Goal: Complete application form

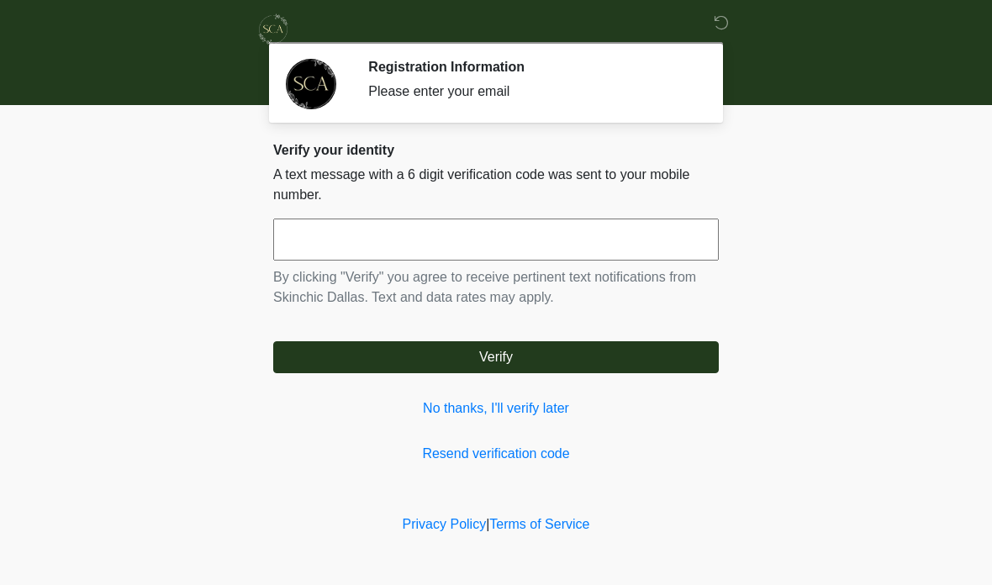
click at [438, 235] on input "text" at bounding box center [496, 240] width 446 height 42
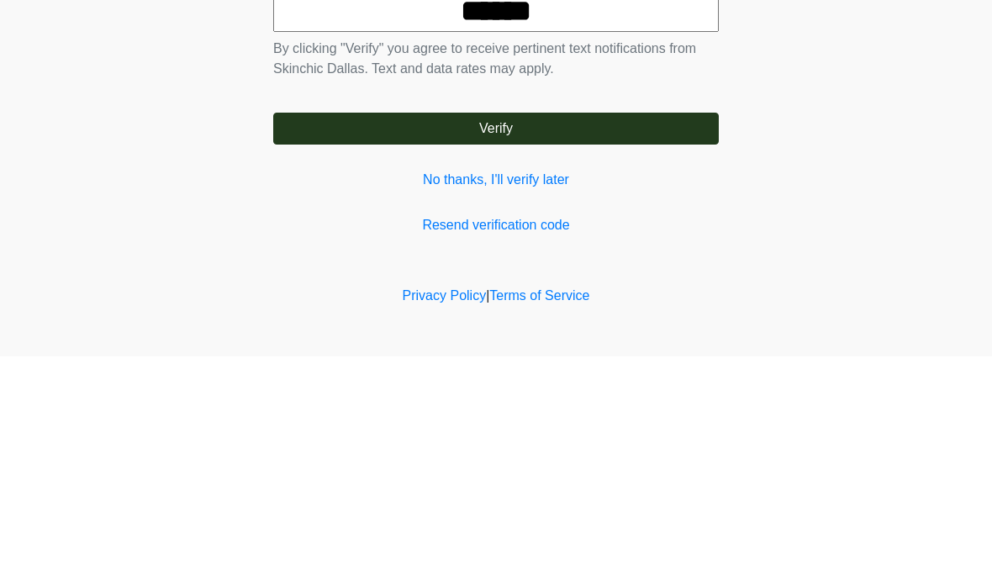
type input "******"
click at [595, 341] on button "Verify" at bounding box center [496, 357] width 446 height 32
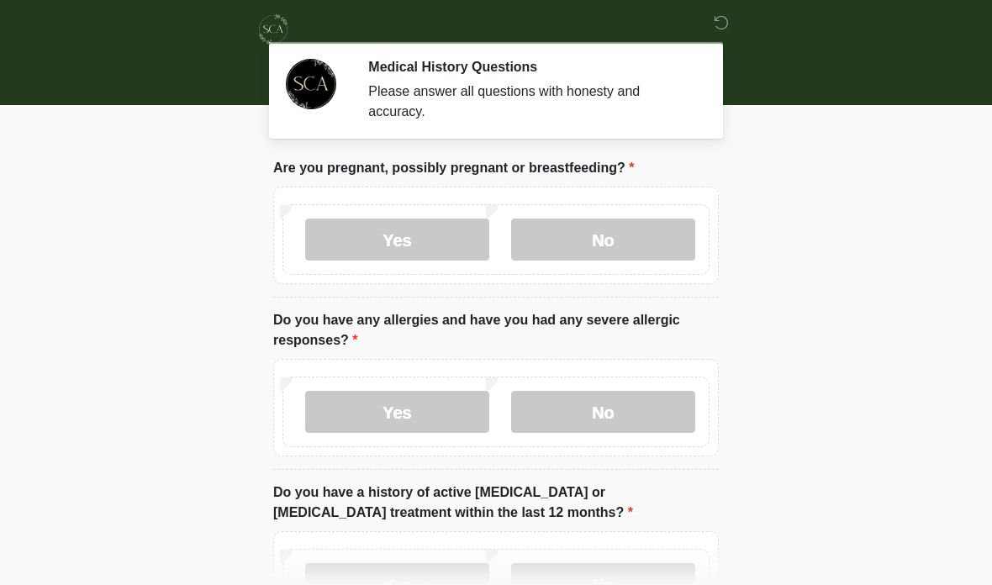
click at [634, 225] on label "No" at bounding box center [603, 240] width 184 height 42
click at [610, 409] on label "No" at bounding box center [603, 412] width 184 height 42
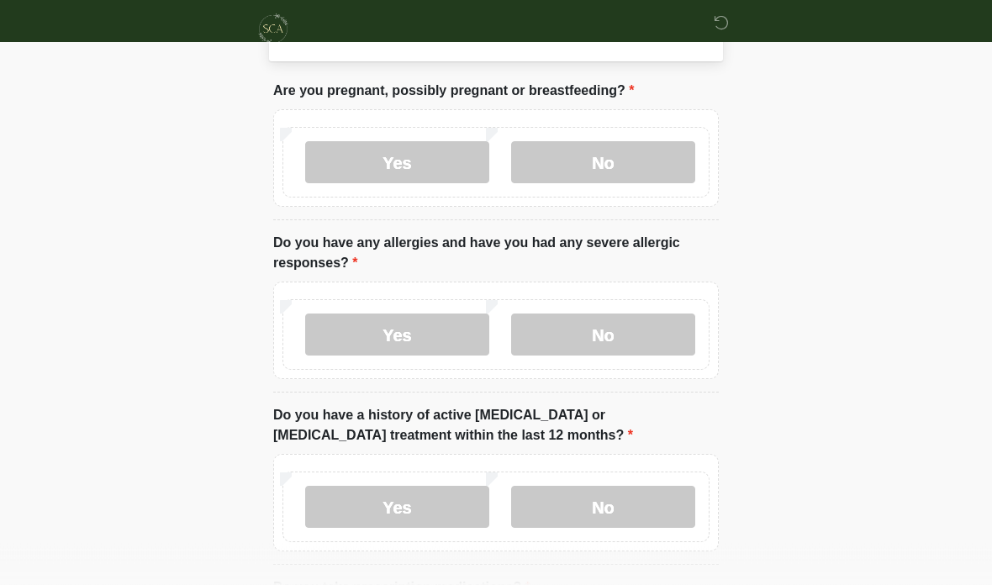
click at [636, 506] on label "No" at bounding box center [603, 508] width 184 height 42
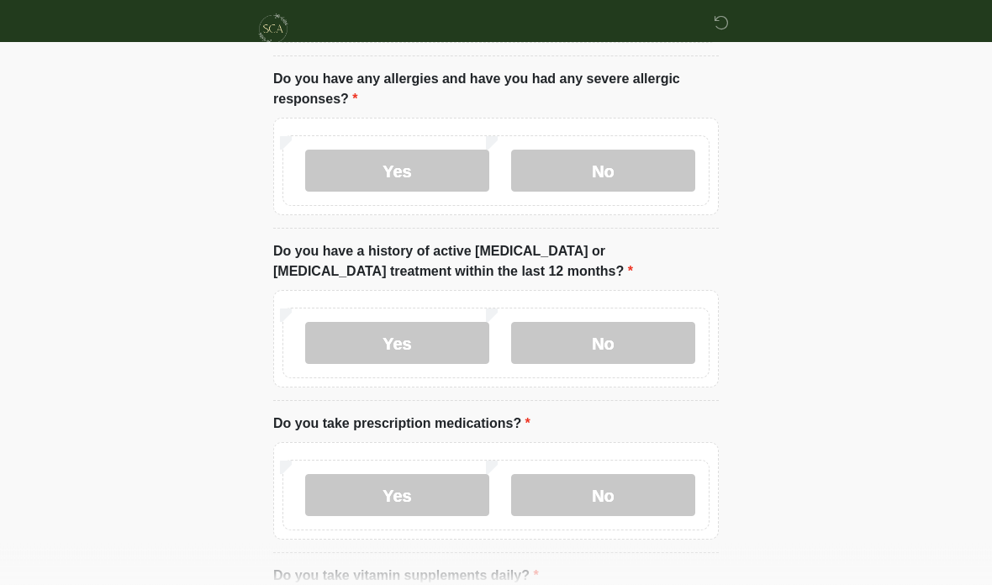
click at [616, 493] on label "No" at bounding box center [603, 496] width 184 height 42
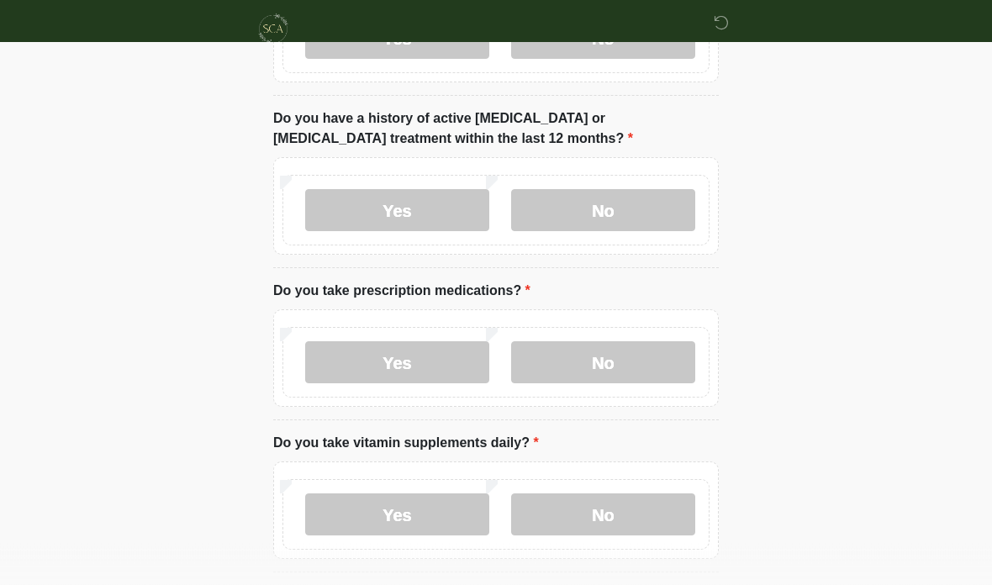
scroll to position [393, 0]
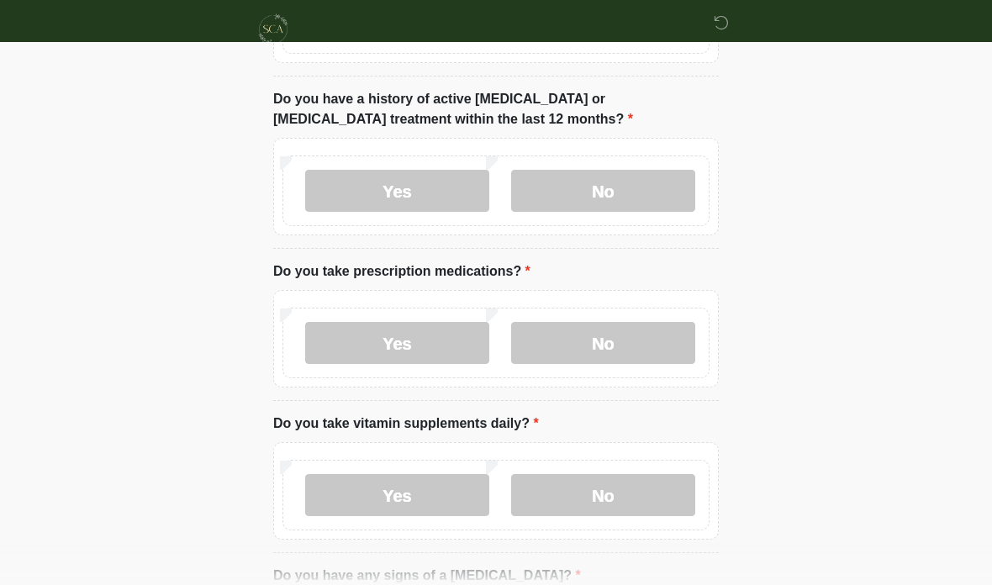
click at [607, 488] on label "No" at bounding box center [603, 495] width 184 height 42
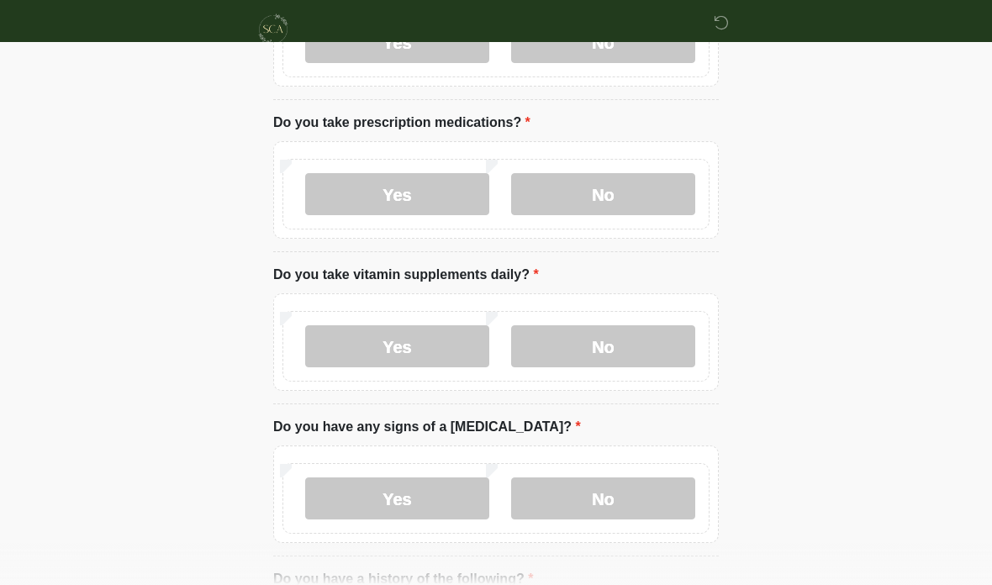
scroll to position [557, 0]
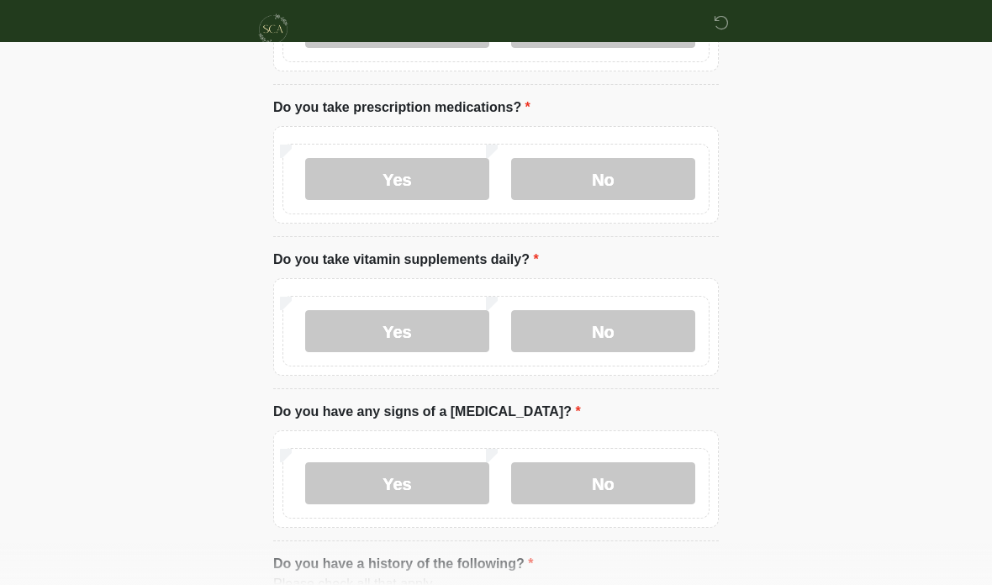
click at [602, 473] on label "No" at bounding box center [603, 483] width 184 height 42
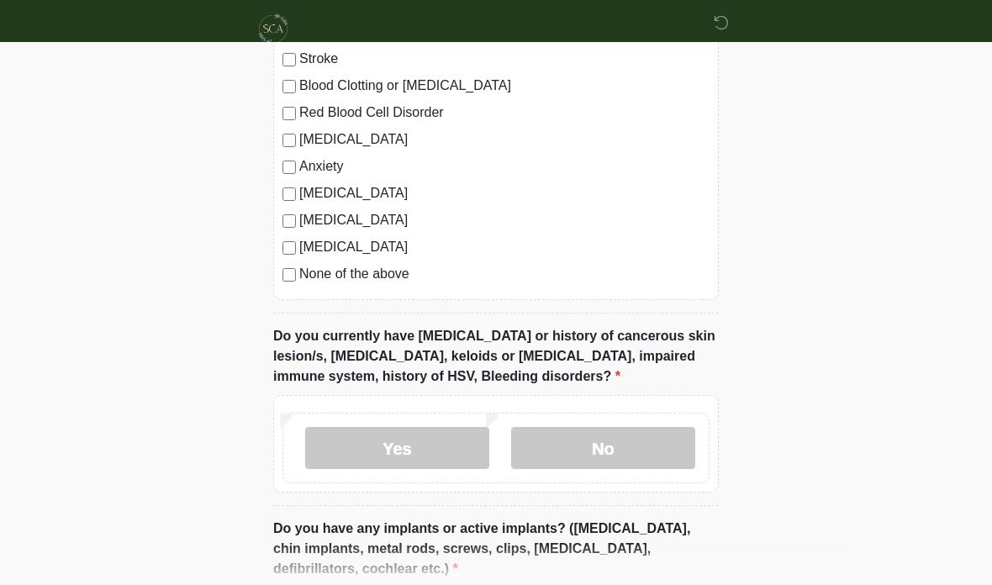
scroll to position [1207, 0]
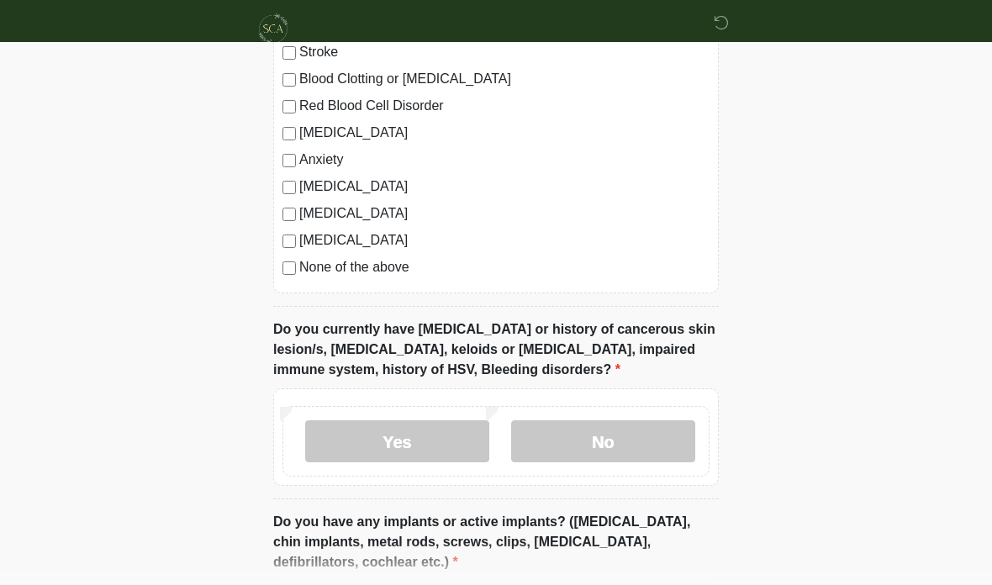
click at [631, 436] on label "No" at bounding box center [603, 442] width 184 height 42
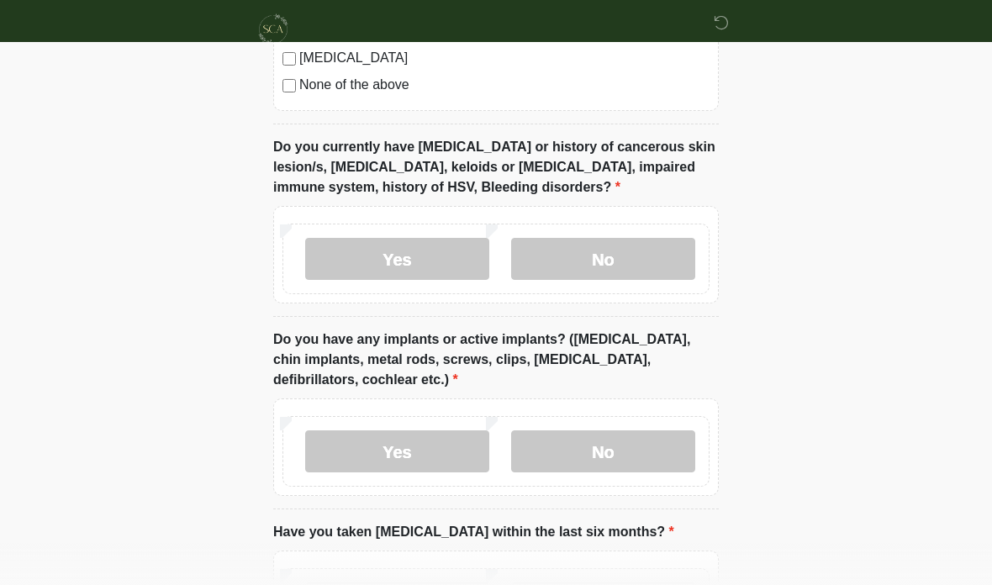
scroll to position [1400, 0]
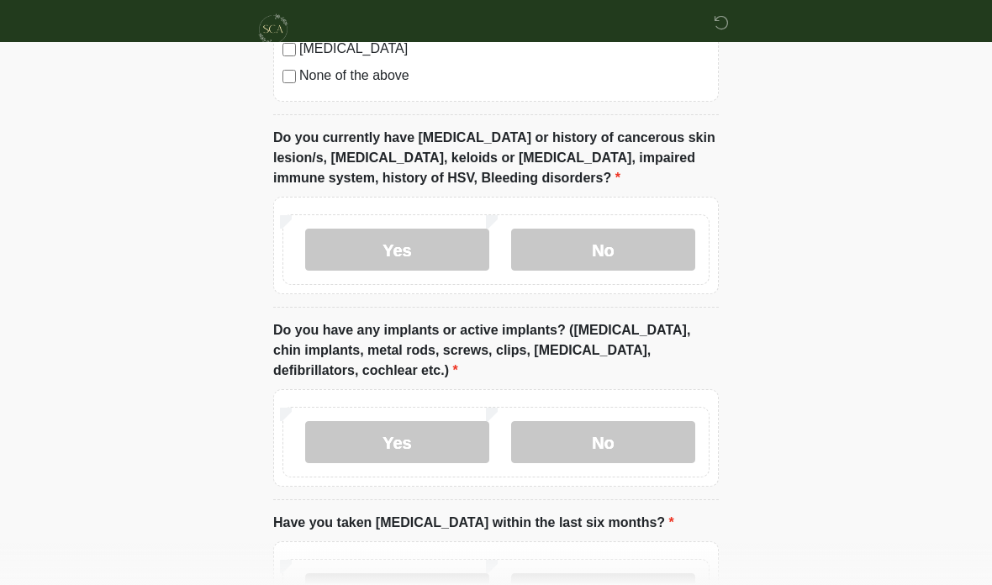
click at [628, 440] on label "No" at bounding box center [603, 442] width 184 height 42
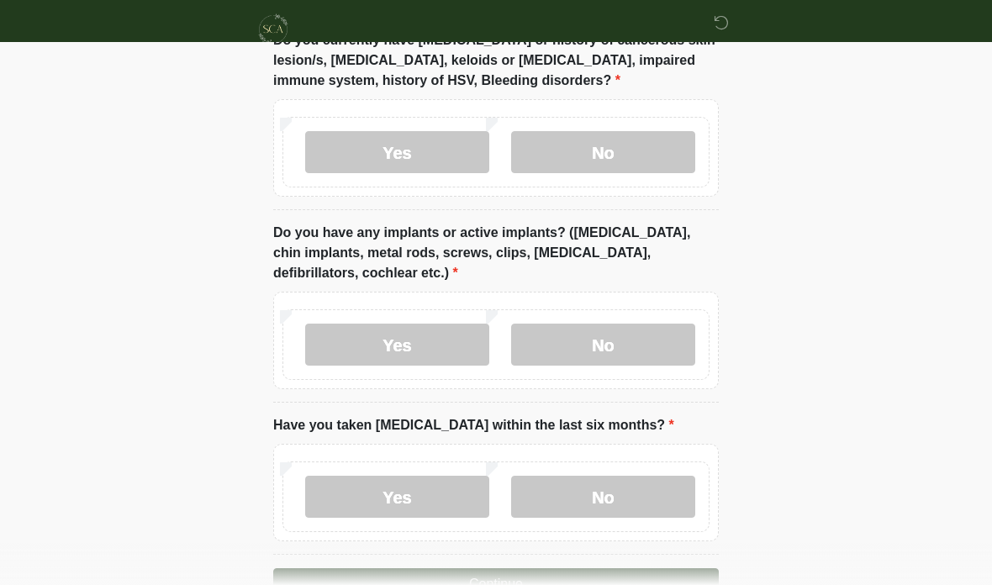
scroll to position [1532, 0]
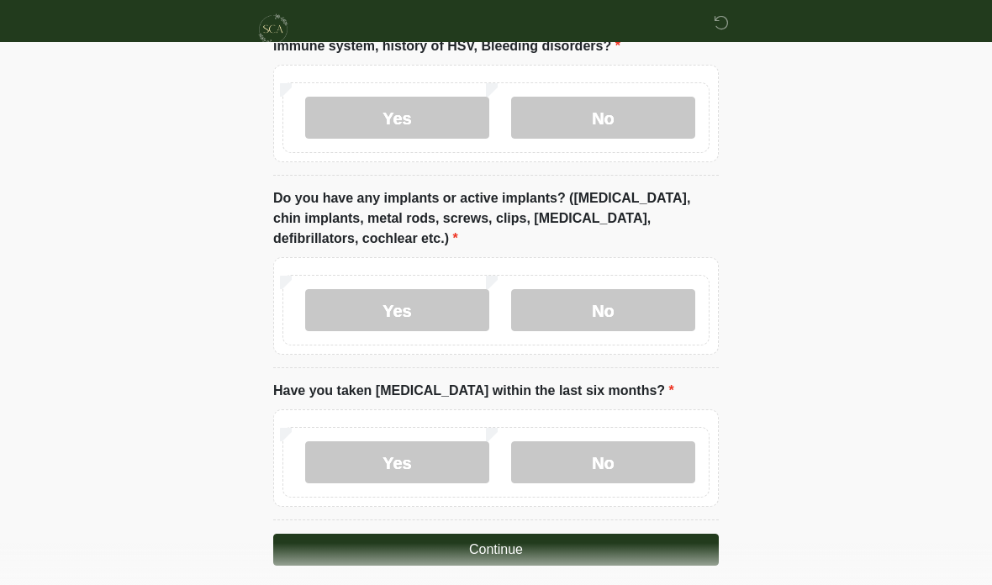
click at [612, 453] on label "No" at bounding box center [603, 462] width 184 height 42
click at [573, 541] on button "Continue" at bounding box center [496, 550] width 446 height 32
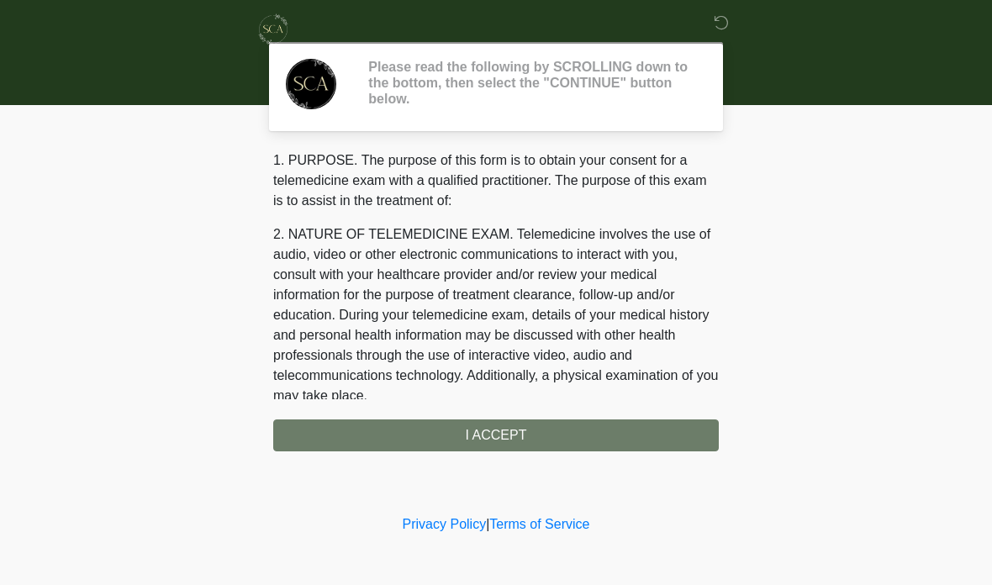
scroll to position [0, 0]
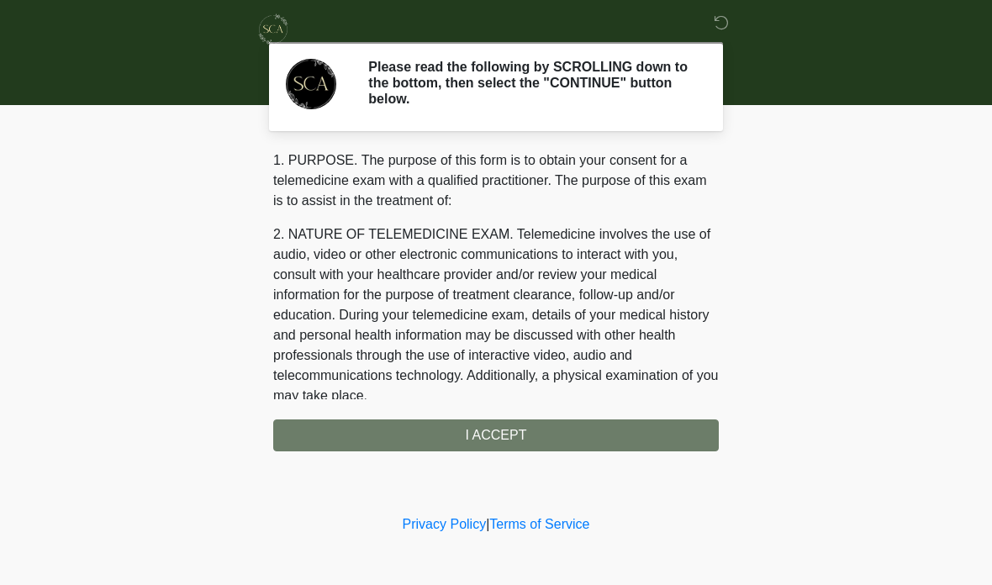
click at [576, 423] on div "1. PURPOSE. The purpose of this form is to obtain your consent for a telemedici…" at bounding box center [496, 301] width 446 height 301
click at [563, 431] on div "1. PURPOSE. The purpose of this form is to obtain your consent for a telemedici…" at bounding box center [496, 301] width 446 height 301
click at [536, 426] on div "1. PURPOSE. The purpose of this form is to obtain your consent for a telemedici…" at bounding box center [496, 301] width 446 height 301
click at [536, 425] on div "1. PURPOSE. The purpose of this form is to obtain your consent for a telemedici…" at bounding box center [496, 301] width 446 height 301
click at [516, 430] on div "1. PURPOSE. The purpose of this form is to obtain your consent for a telemedici…" at bounding box center [496, 301] width 446 height 301
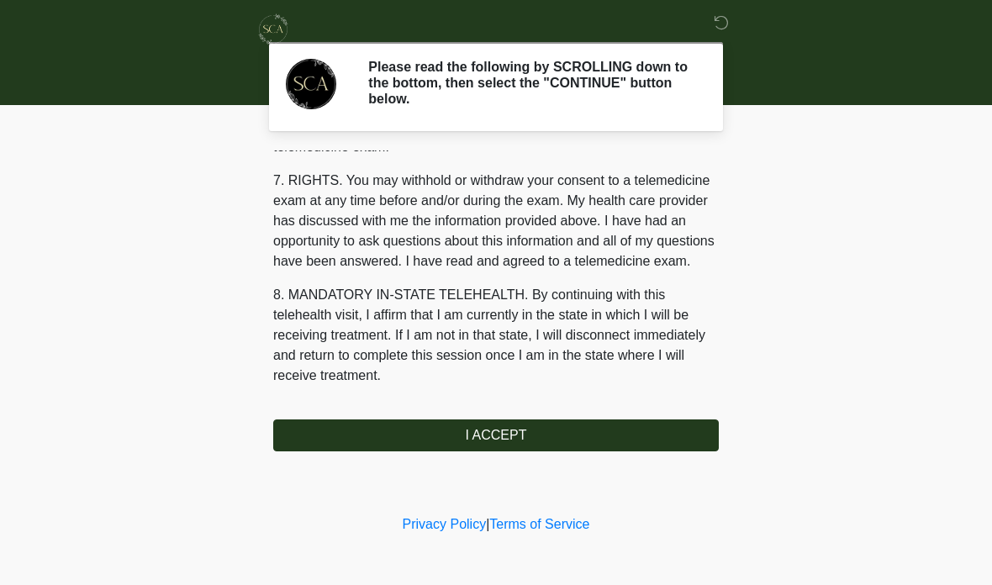
scroll to position [726, 0]
click at [548, 432] on button "I ACCEPT" at bounding box center [496, 436] width 446 height 32
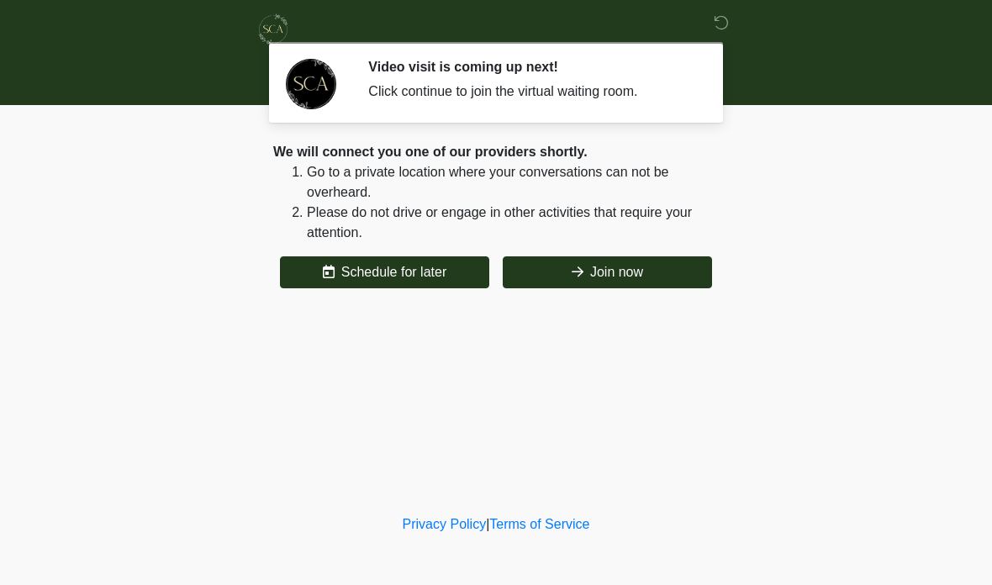
click at [657, 267] on button "Join now" at bounding box center [607, 272] width 209 height 32
